Goal: Task Accomplishment & Management: Use online tool/utility

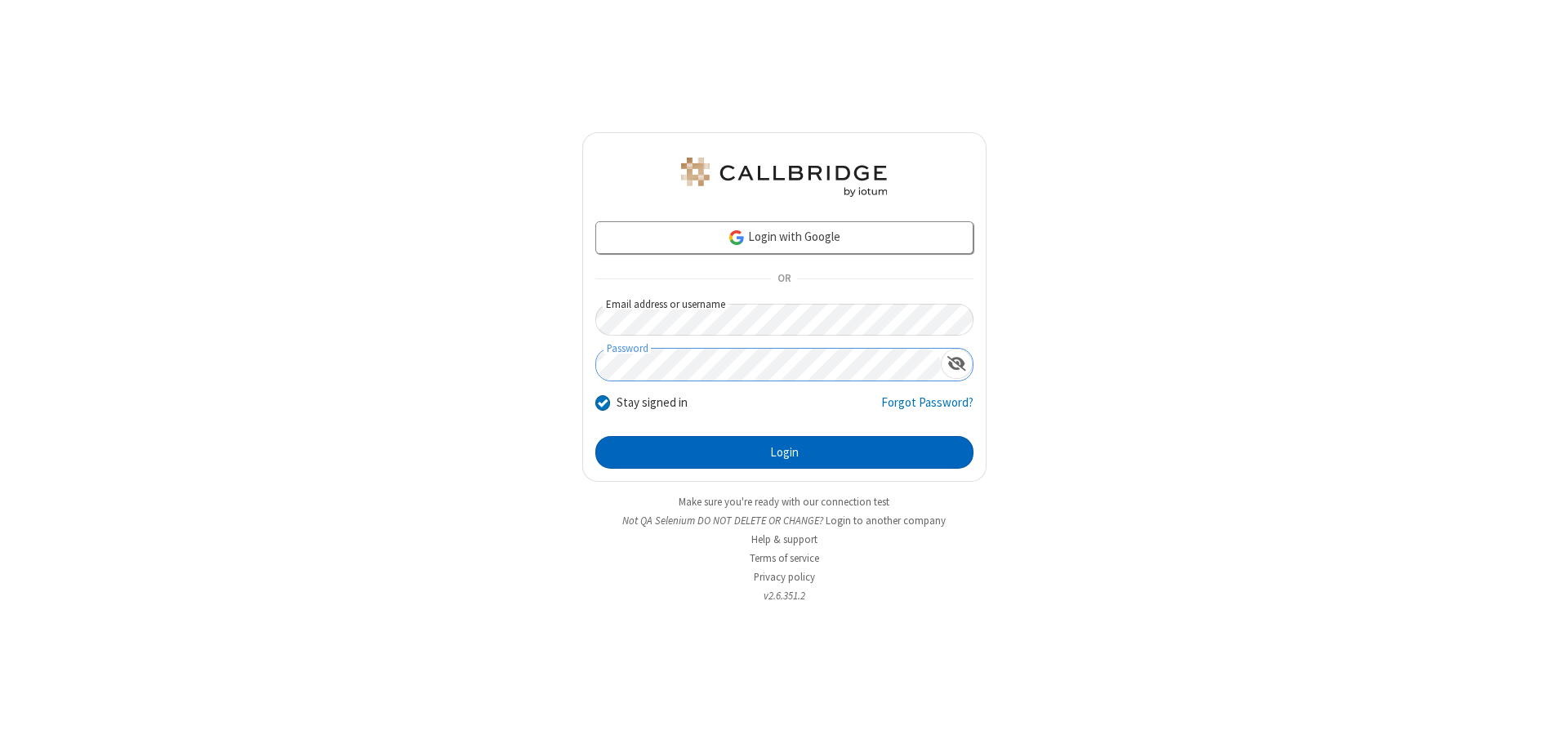
click at [784, 452] on button "Login" at bounding box center [784, 452] width 378 height 32
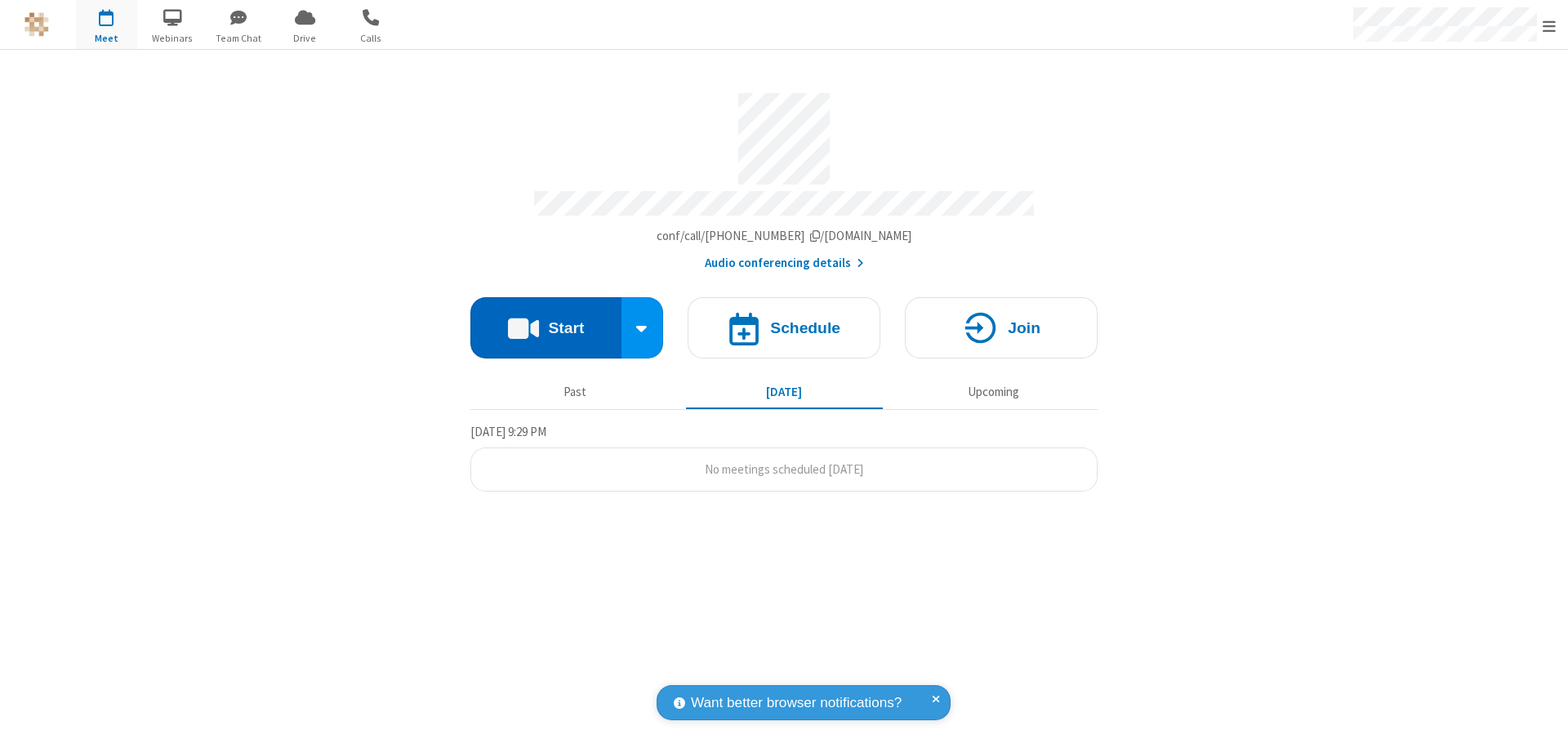
click at [546, 320] on button "Start" at bounding box center [546, 328] width 151 height 61
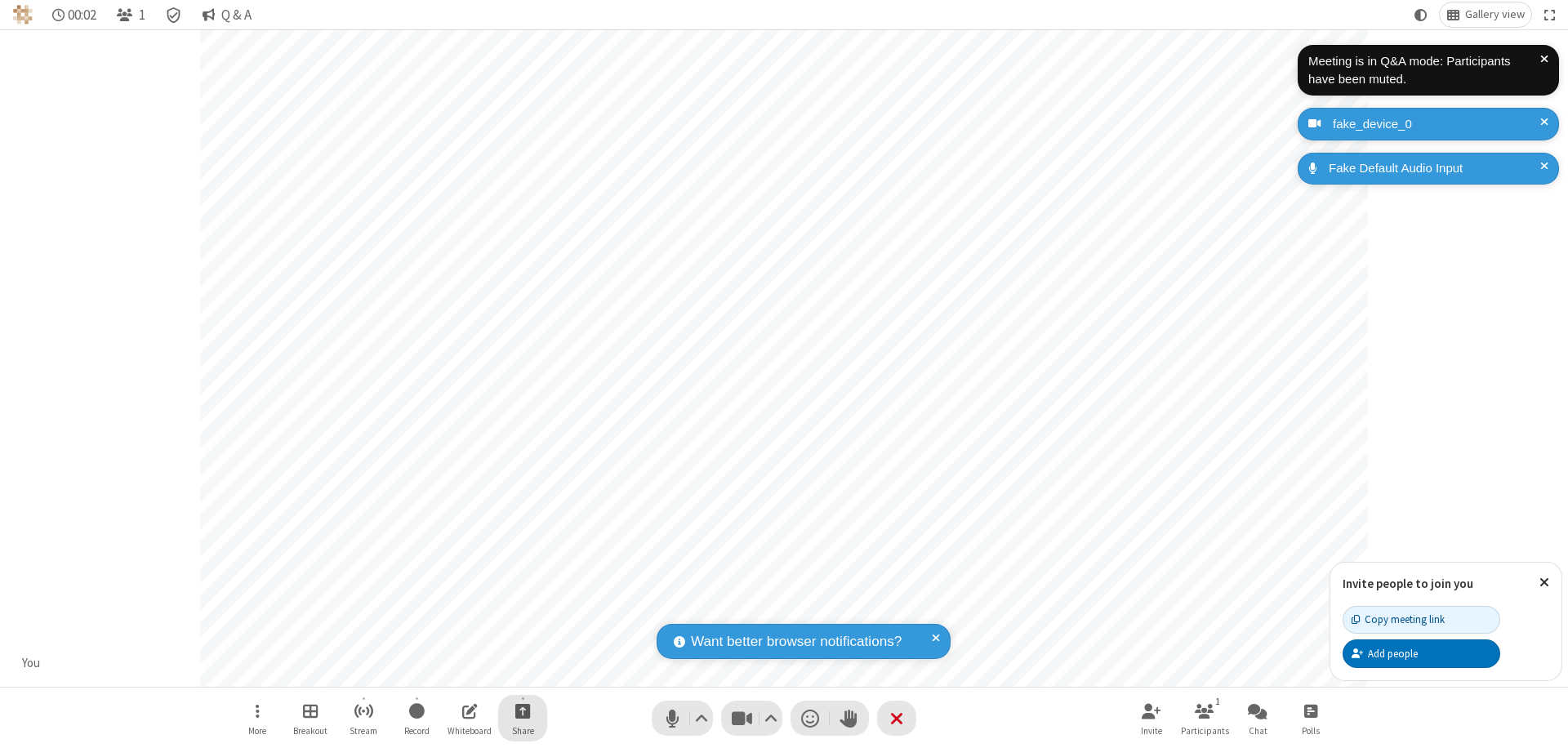
click at [522, 711] on span "Start sharing" at bounding box center [523, 711] width 16 height 21
click at [457, 671] on span "Share my screen" at bounding box center [457, 672] width 19 height 14
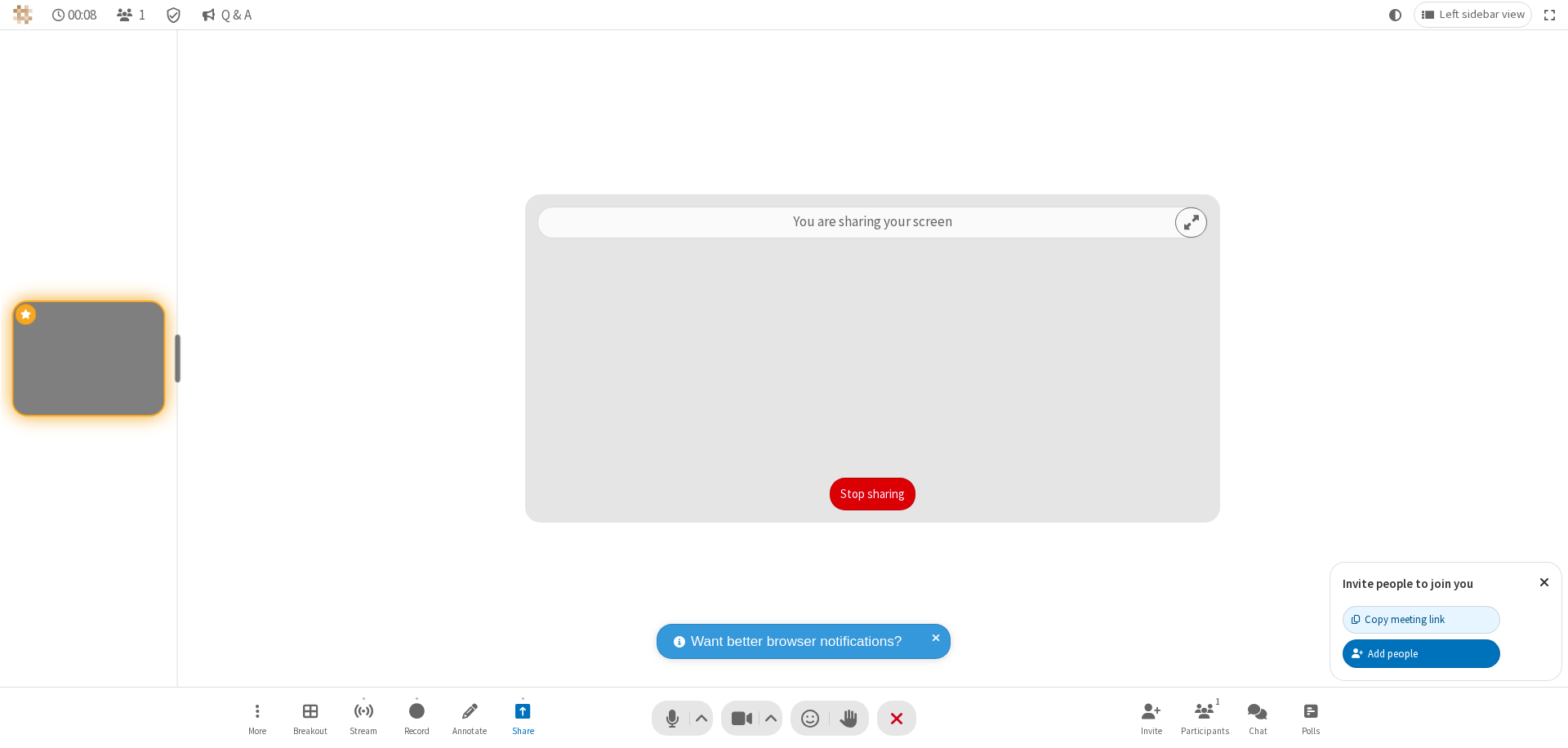
click at [872, 494] on button "Stop sharing" at bounding box center [872, 493] width 86 height 32
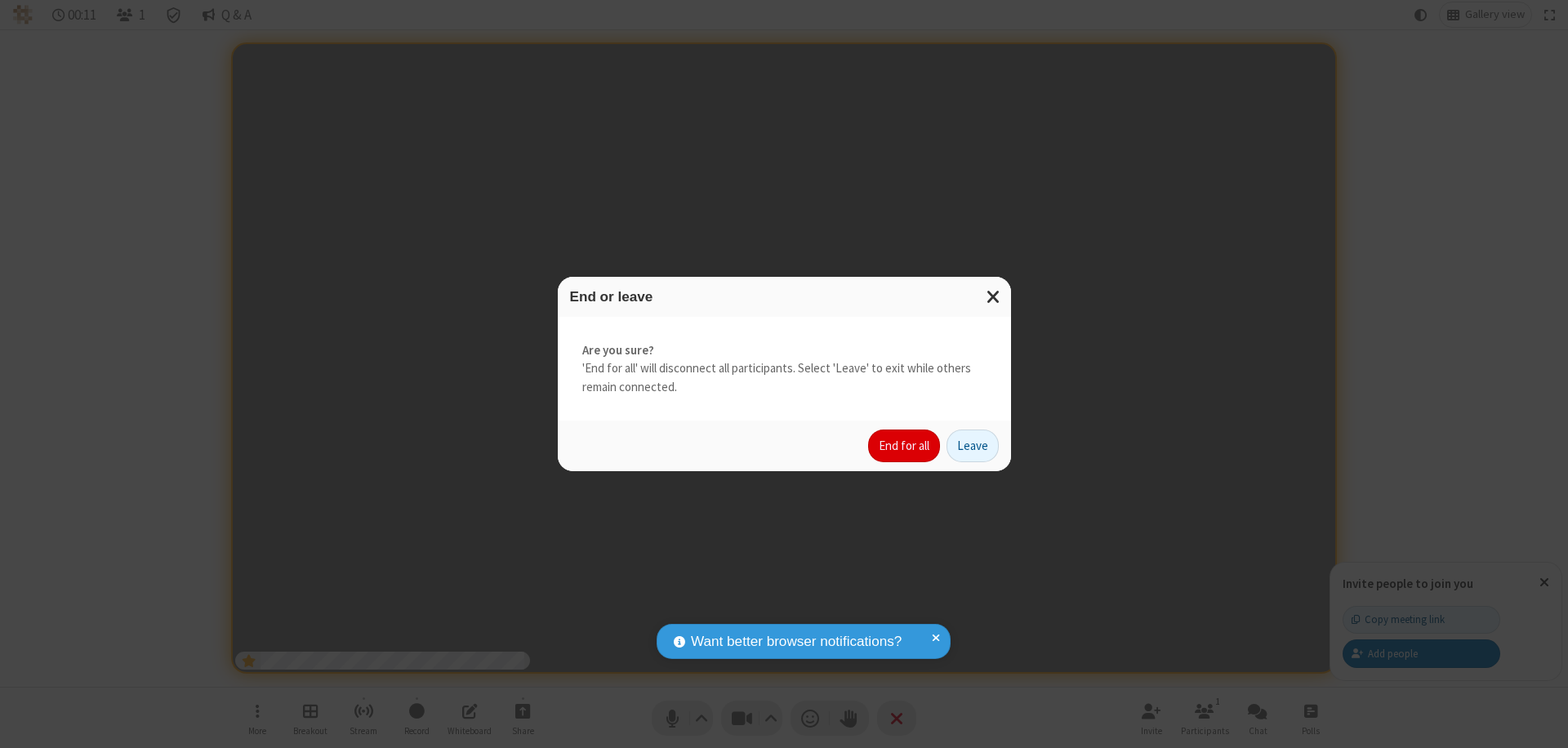
click at [905, 446] on button "End for all" at bounding box center [904, 445] width 72 height 32
